Goal: Information Seeking & Learning: Find specific fact

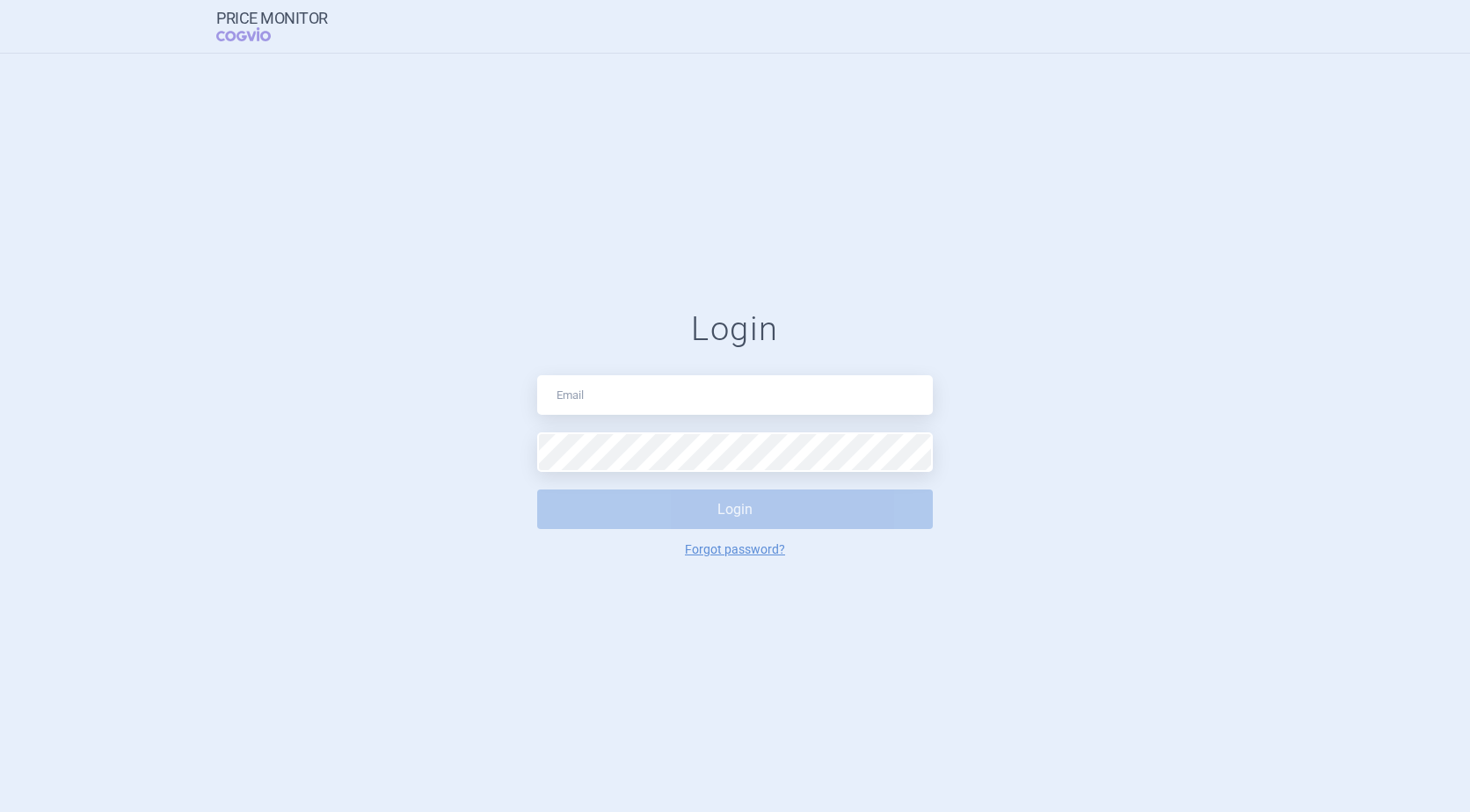
type input "[PERSON_NAME][EMAIL_ADDRESS][DOMAIN_NAME]"
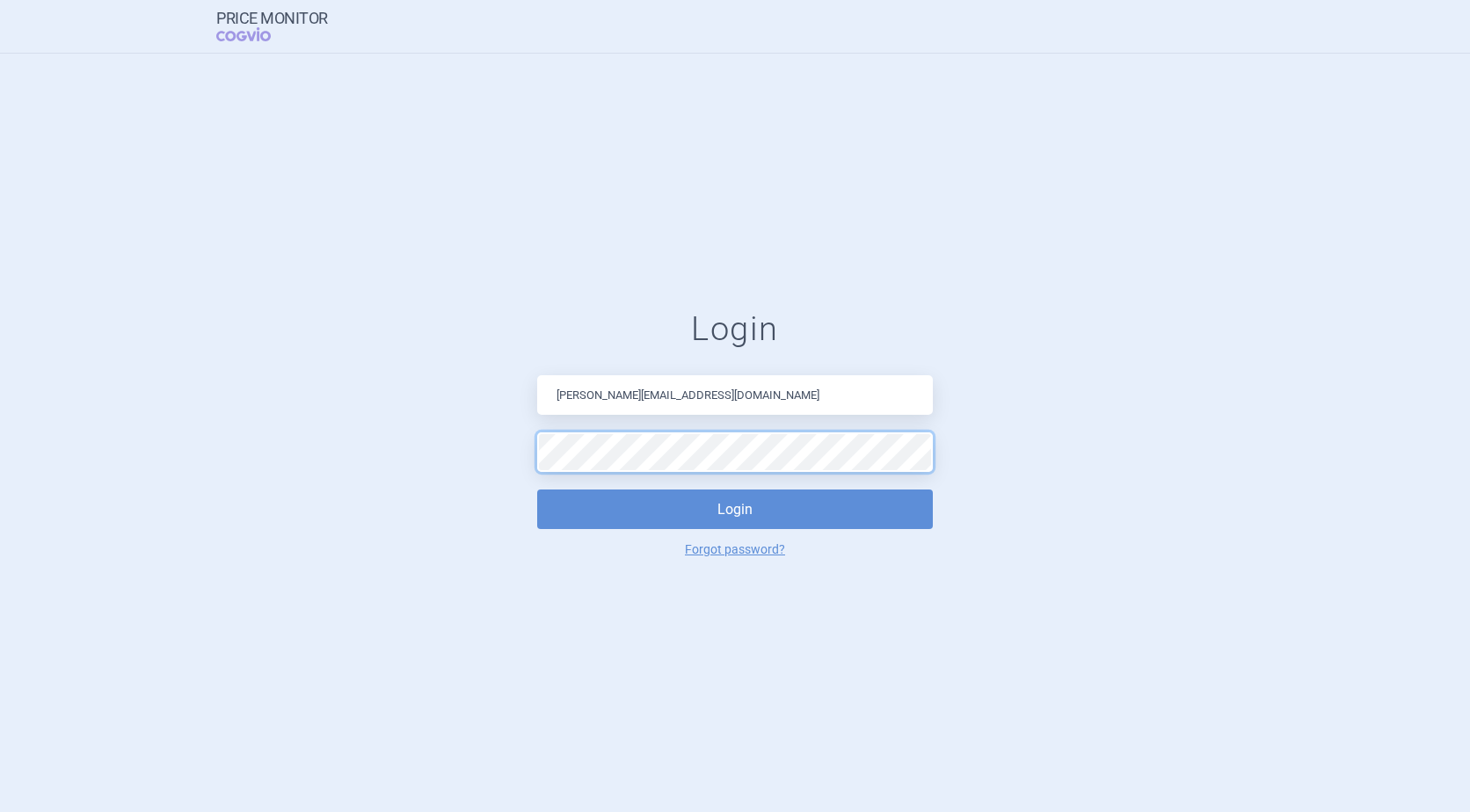
click at [538, 490] on button "Login" at bounding box center [735, 509] width 396 height 40
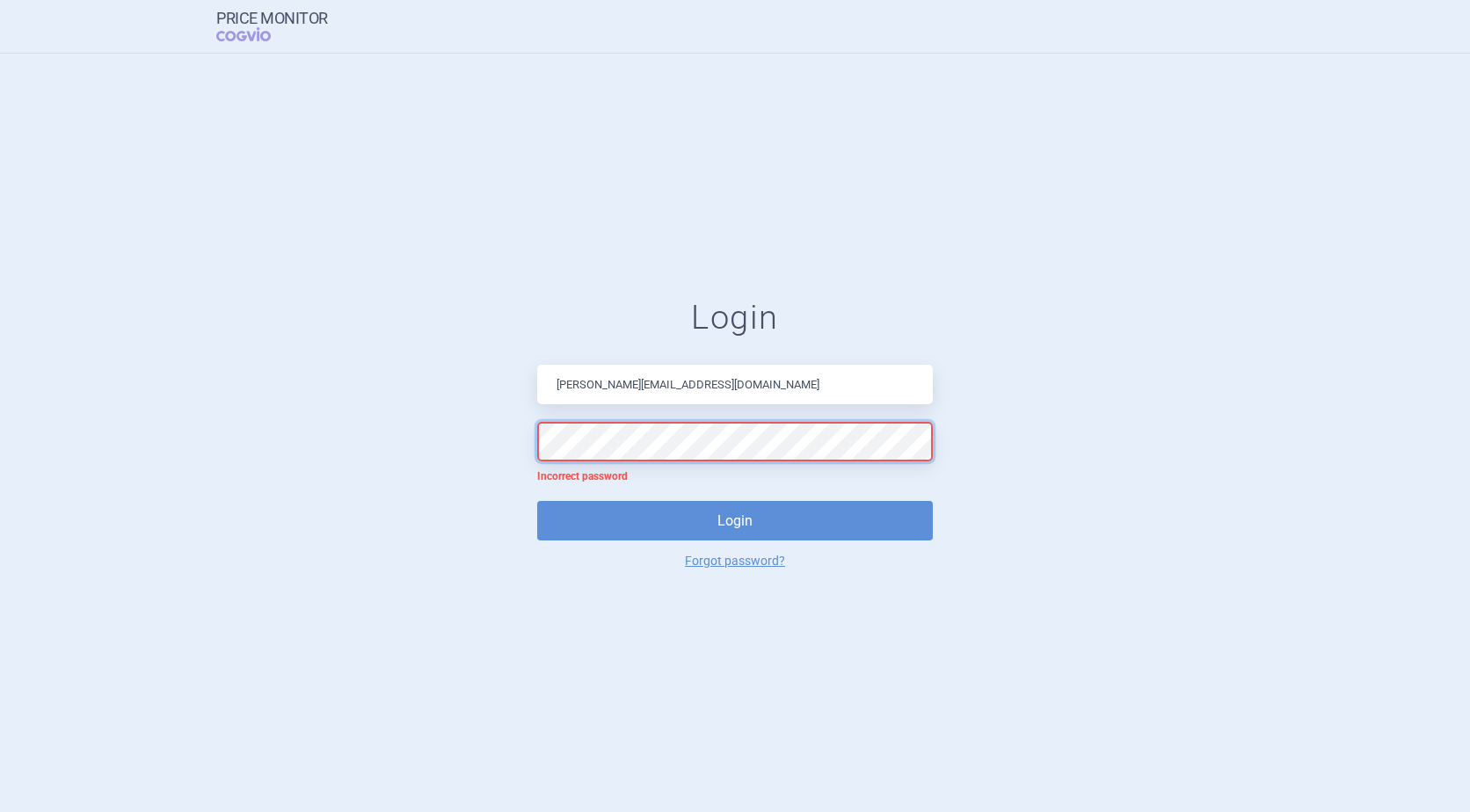
click at [538, 501] on button "Login" at bounding box center [735, 521] width 396 height 40
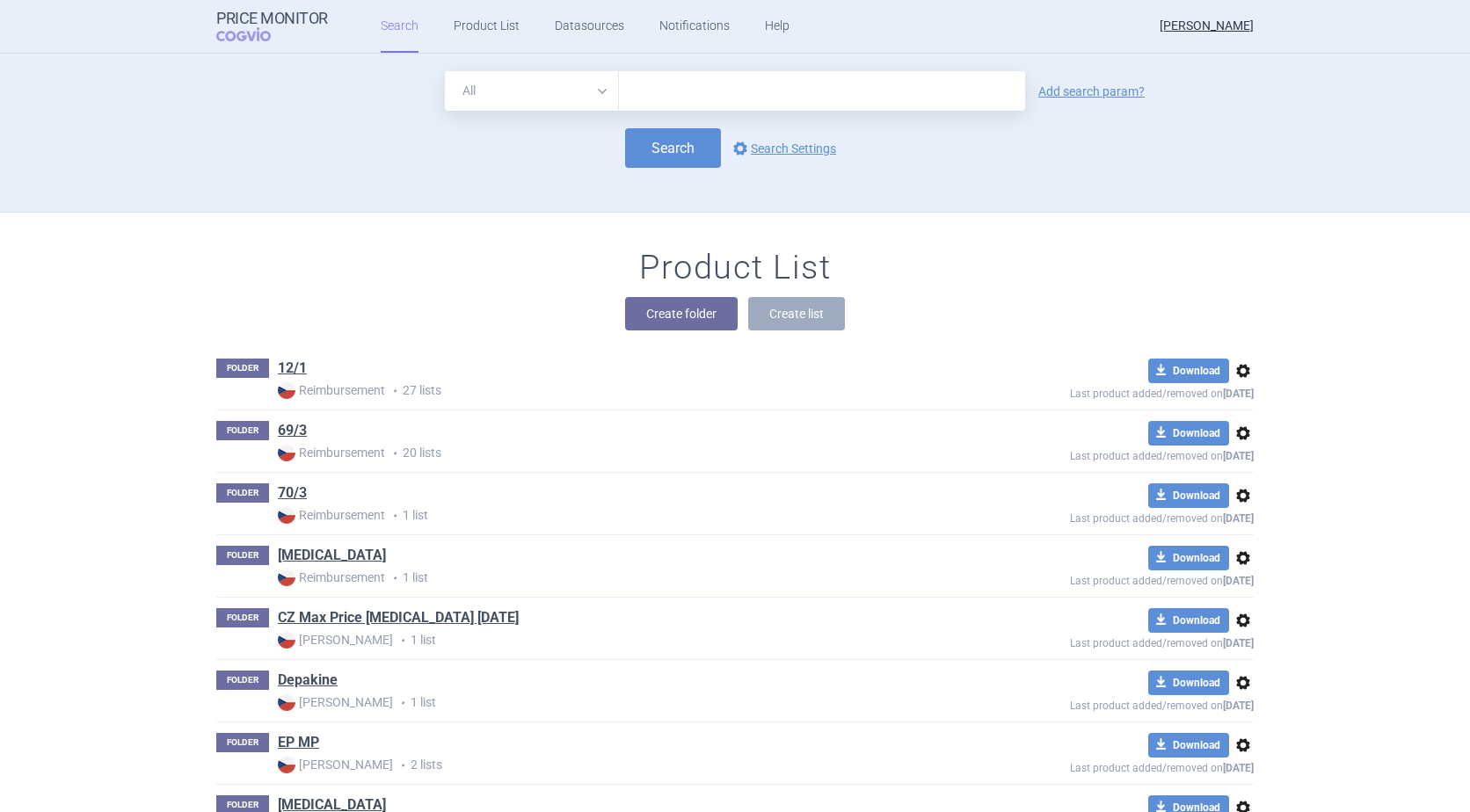
click at [660, 91] on input "text" at bounding box center [822, 91] width 407 height 40
type input "[MEDICAL_DATA]"
click button "Search" at bounding box center [673, 148] width 96 height 40
